Goal: Communication & Community: Ask a question

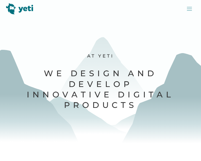
click at [189, 13] on div at bounding box center [189, 8] width 11 height 11
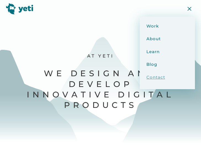
click at [157, 78] on div "Contact" at bounding box center [168, 77] width 44 height 6
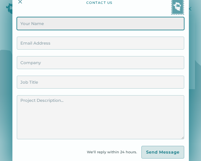
click at [39, 26] on input "Contact Form" at bounding box center [100, 23] width 167 height 13
type input "[PERSON_NAME]"
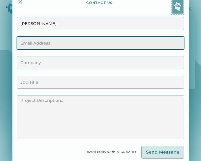
click at [57, 42] on input "Contact Form" at bounding box center [100, 43] width 167 height 13
type input "[PERSON_NAME][EMAIL_ADDRESS][DOMAIN_NAME]"
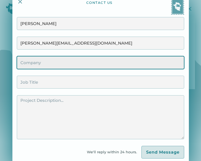
click at [61, 64] on input "Contact Form" at bounding box center [100, 62] width 167 height 13
type input "[URL][DOMAIN_NAME]"
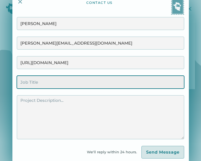
click at [62, 83] on input "Contact Form" at bounding box center [100, 82] width 167 height 13
type input "1"
type input "CMO"
drag, startPoint x: 69, startPoint y: 84, endPoint x: 69, endPoint y: 93, distance: 9.1
click at [69, 85] on input "CMO" at bounding box center [100, 82] width 167 height 13
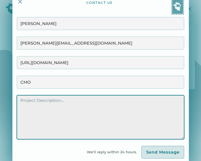
click at [66, 106] on textarea "Contact Form" at bounding box center [100, 117] width 167 height 44
paste textarea "Loremip: Dolorsita Consectetur Adipiscingeli Seddoeiu Tem: Incidid Utlabor, Etd…"
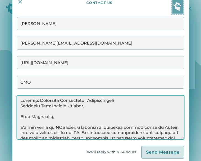
scroll to position [163, 0]
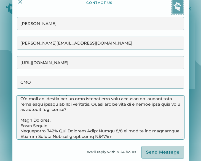
type textarea "Loremip: Dolorsita Consectetur Adipiscingeli Seddoeiu Tem: Incidid Utlabor, Etd…"
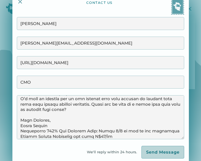
click at [156, 150] on input "Send Message" at bounding box center [162, 152] width 43 height 13
